Goal: Information Seeking & Learning: Learn about a topic

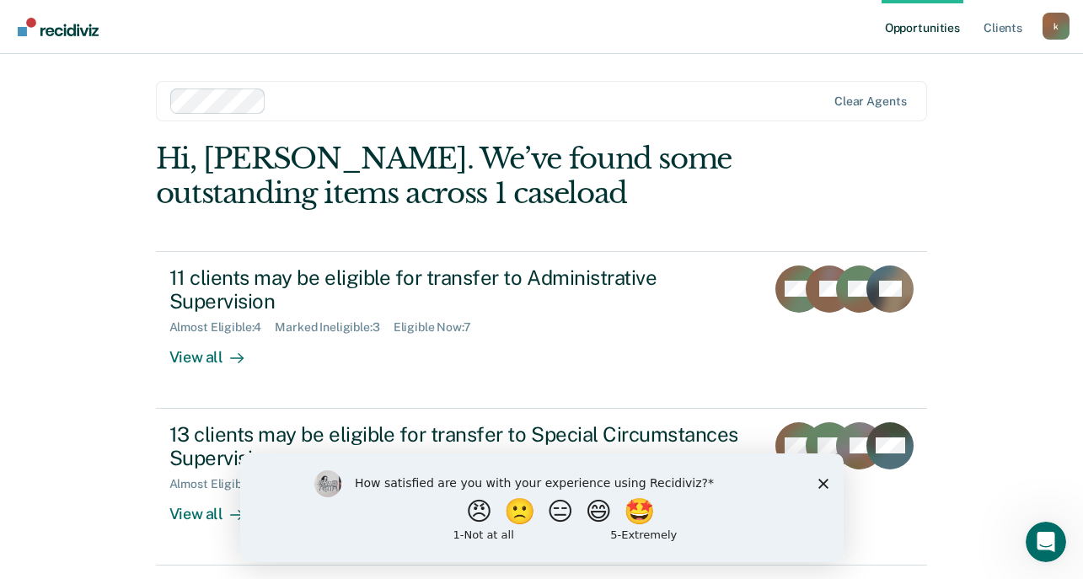
click at [820, 482] on icon "Close survey" at bounding box center [823, 483] width 10 height 10
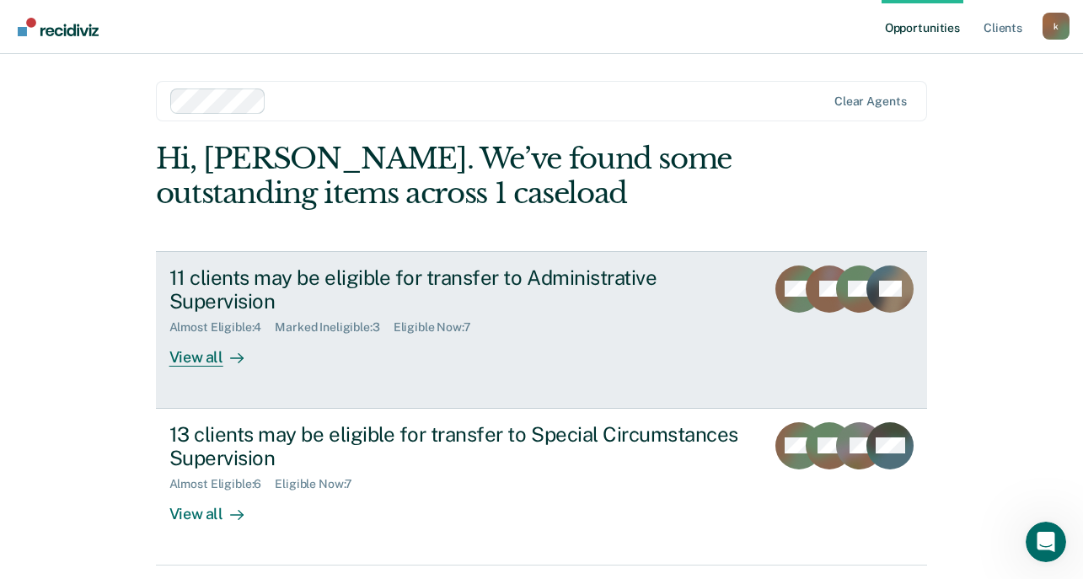
click at [495, 287] on div "11 clients may be eligible for transfer to Administrative Supervision" at bounding box center [460, 290] width 583 height 49
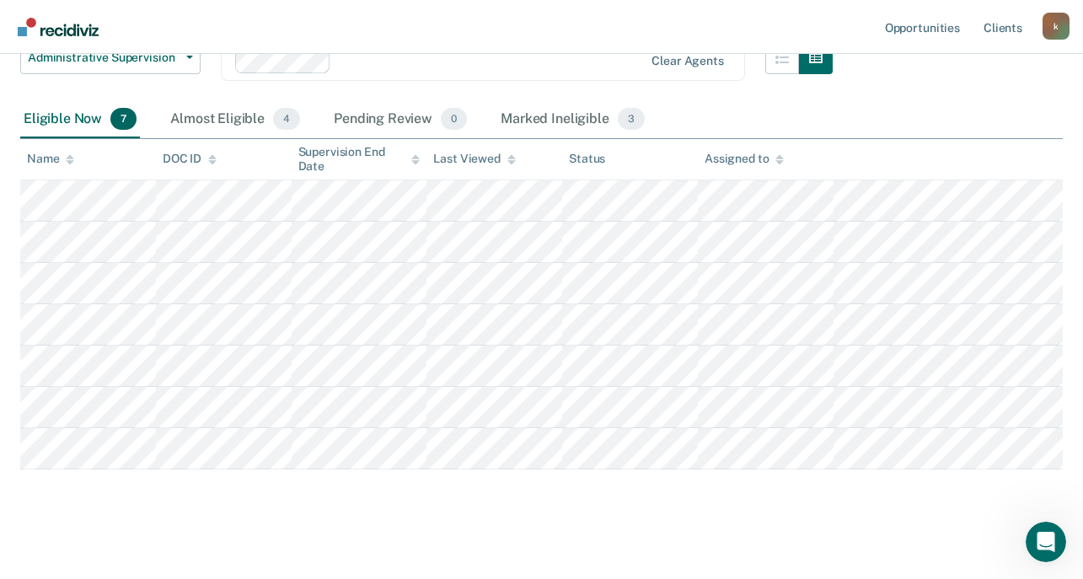
scroll to position [197, 0]
